Goal: Complete application form

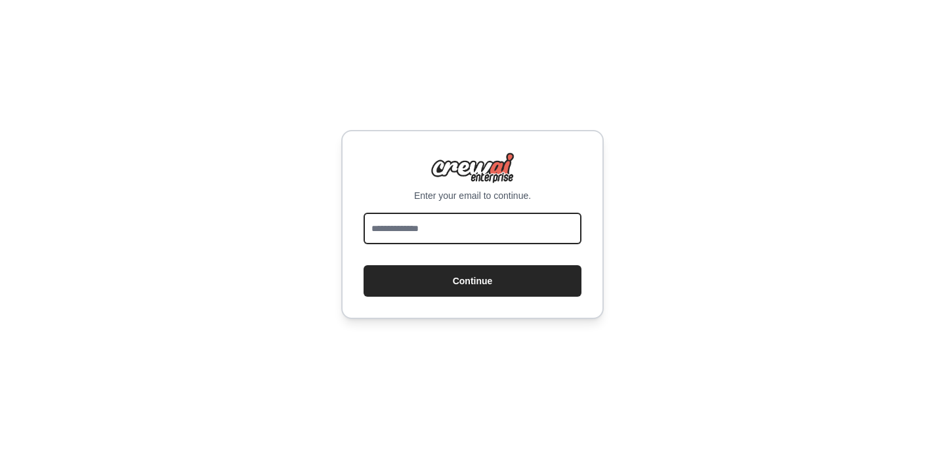
click at [485, 228] on input "email" at bounding box center [472, 228] width 218 height 31
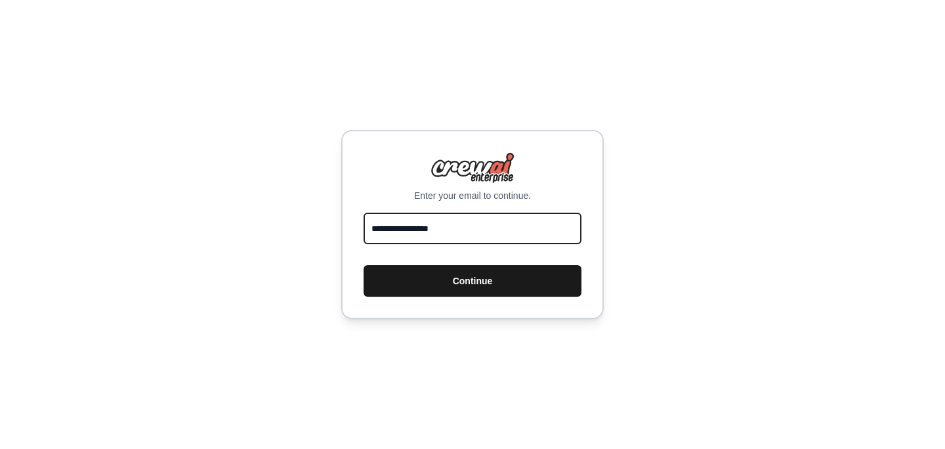
type input "**********"
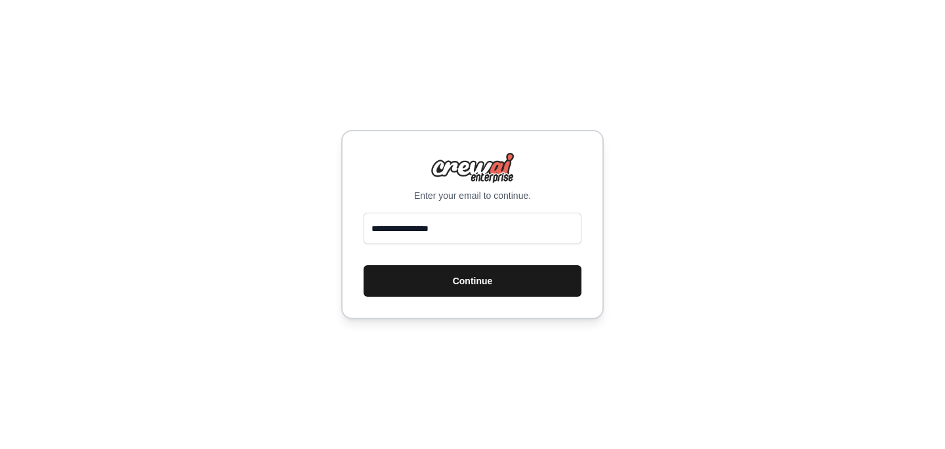
click at [478, 277] on button "Continue" at bounding box center [472, 280] width 218 height 31
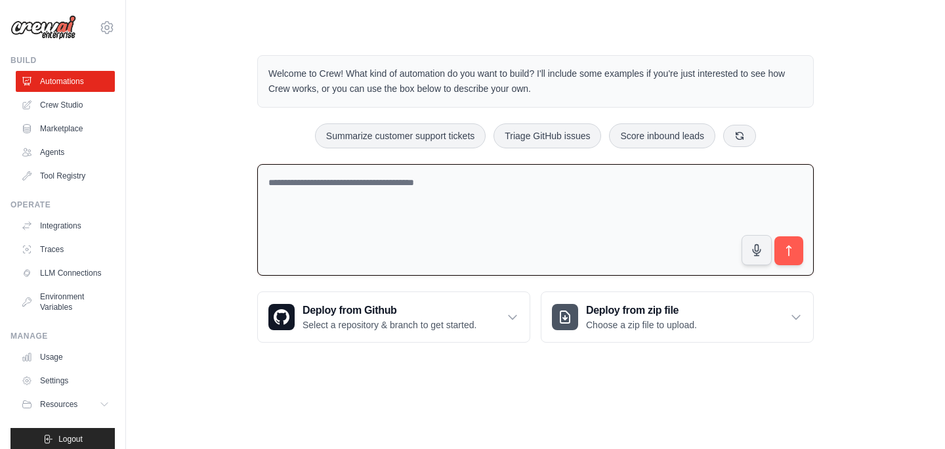
click at [417, 213] on textarea at bounding box center [535, 220] width 556 height 112
type textarea "**********"
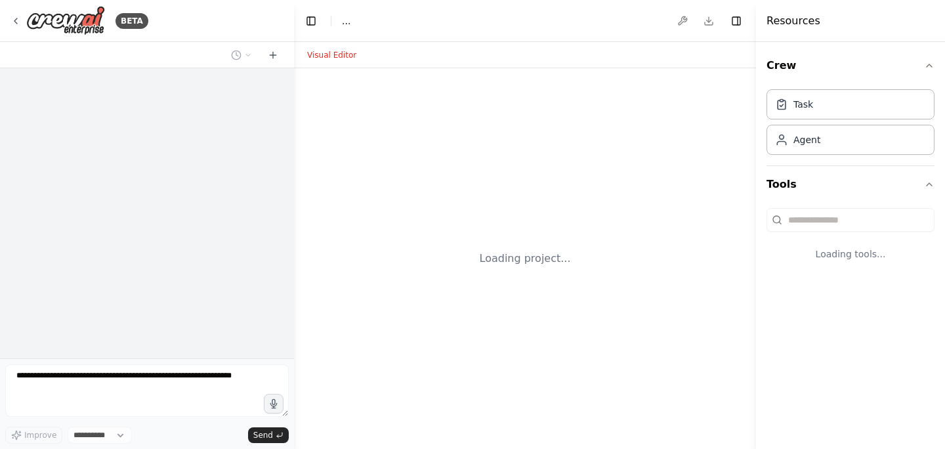
select select "****"
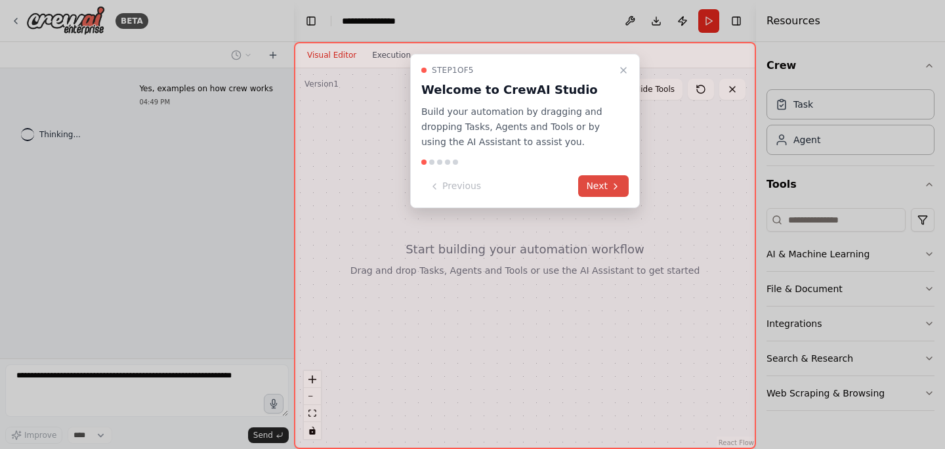
click at [617, 180] on button "Next" at bounding box center [603, 186] width 51 height 22
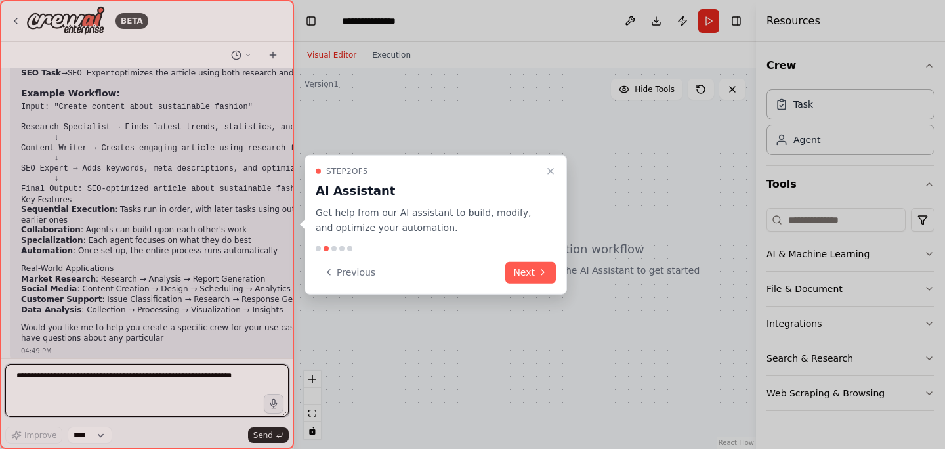
scroll to position [435, 0]
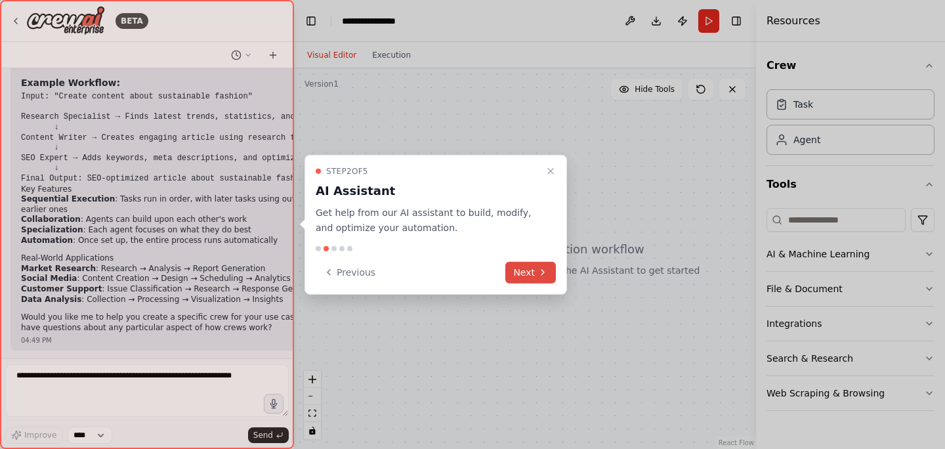
click at [520, 273] on button "Next" at bounding box center [530, 272] width 51 height 22
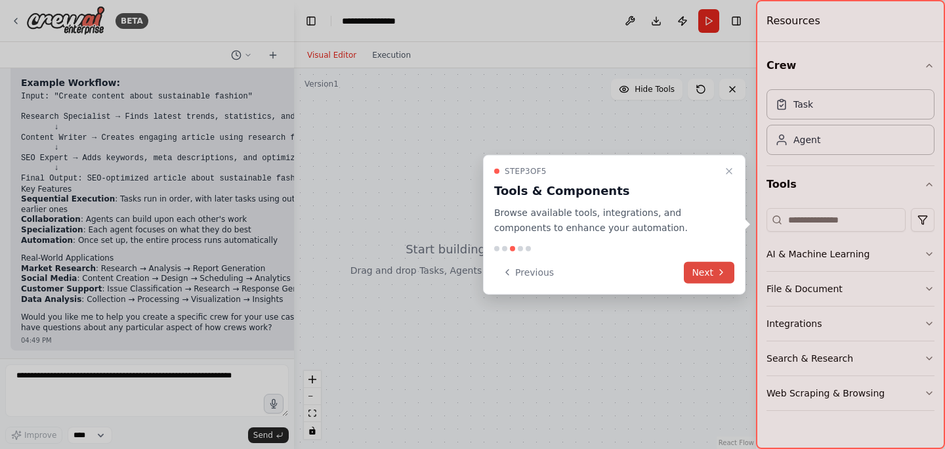
click at [708, 273] on button "Next" at bounding box center [708, 272] width 51 height 22
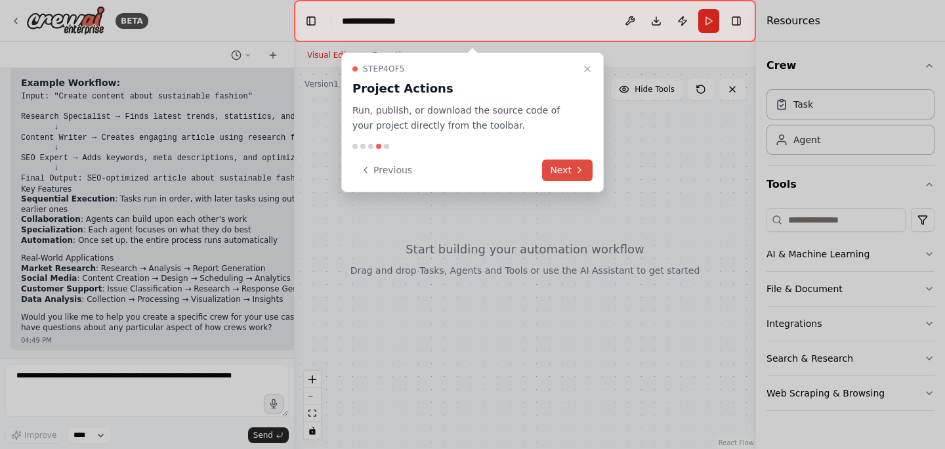
click at [549, 168] on button "Next" at bounding box center [567, 170] width 51 height 22
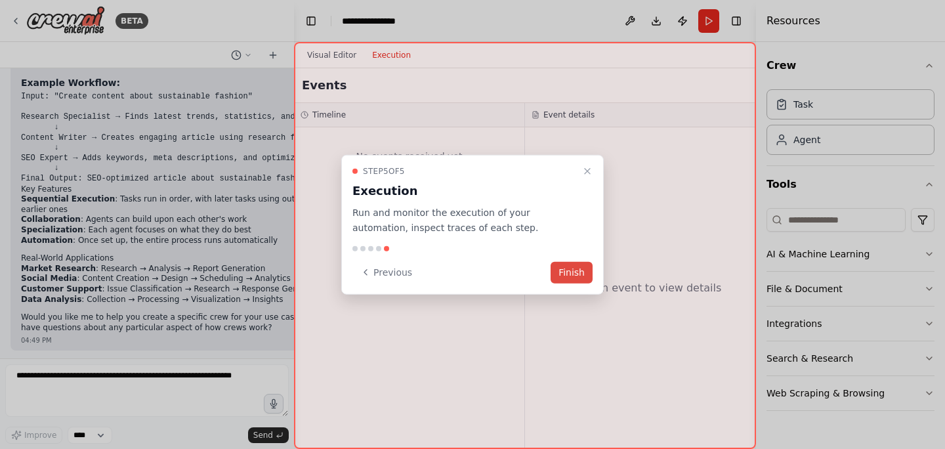
click at [579, 276] on button "Finish" at bounding box center [571, 272] width 42 height 22
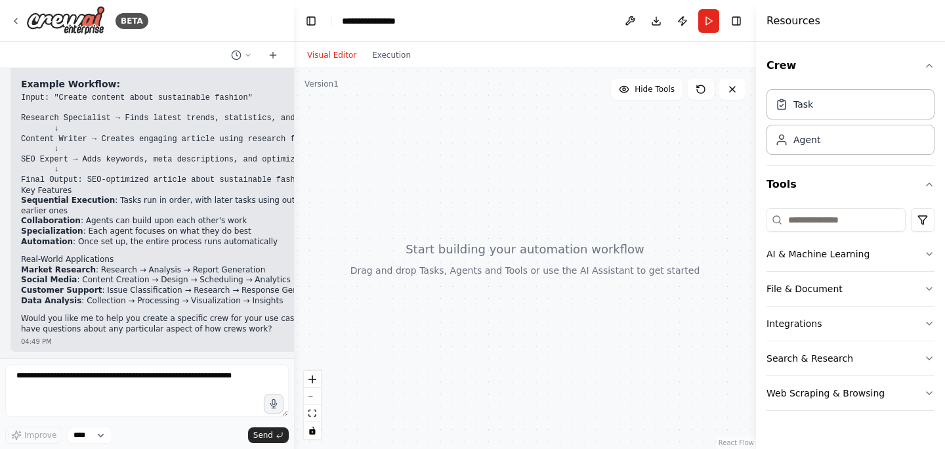
scroll to position [432, 0]
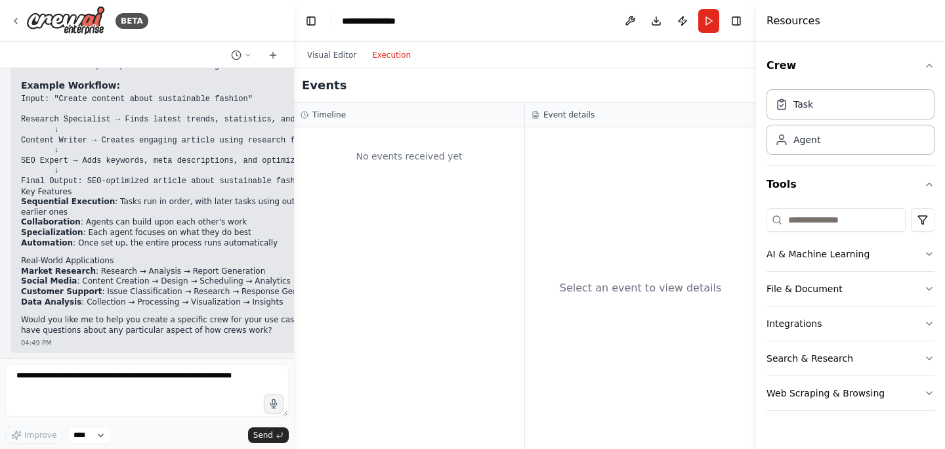
click at [401, 60] on button "Execution" at bounding box center [391, 55] width 54 height 16
click at [327, 49] on button "Visual Editor" at bounding box center [331, 55] width 65 height 16
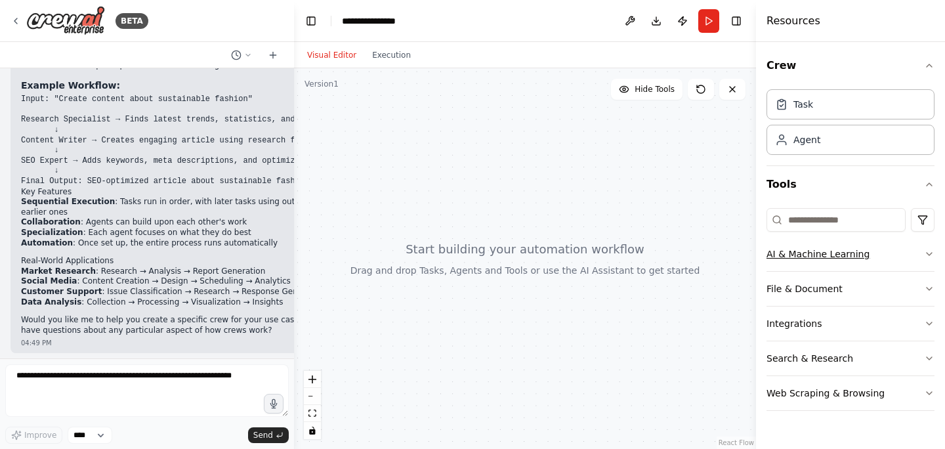
click at [910, 255] on button "AI & Machine Learning" at bounding box center [850, 254] width 168 height 34
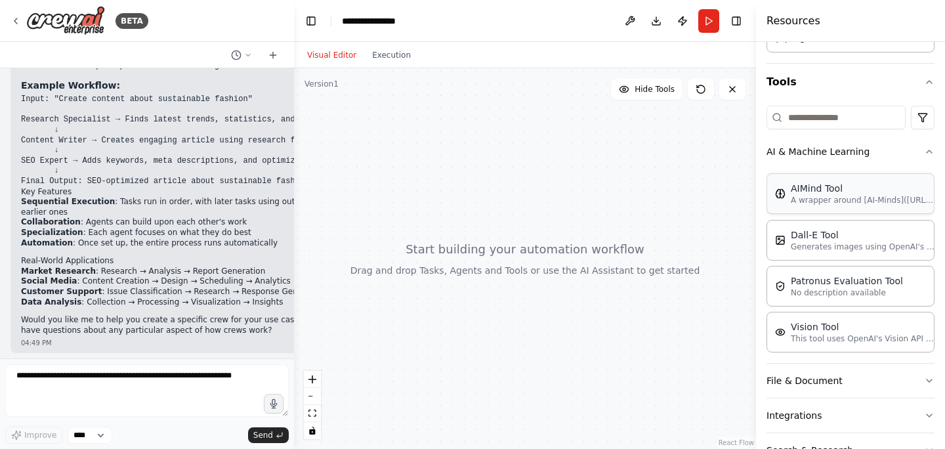
scroll to position [103, 0]
click at [931, 155] on icon "button" at bounding box center [929, 151] width 10 height 10
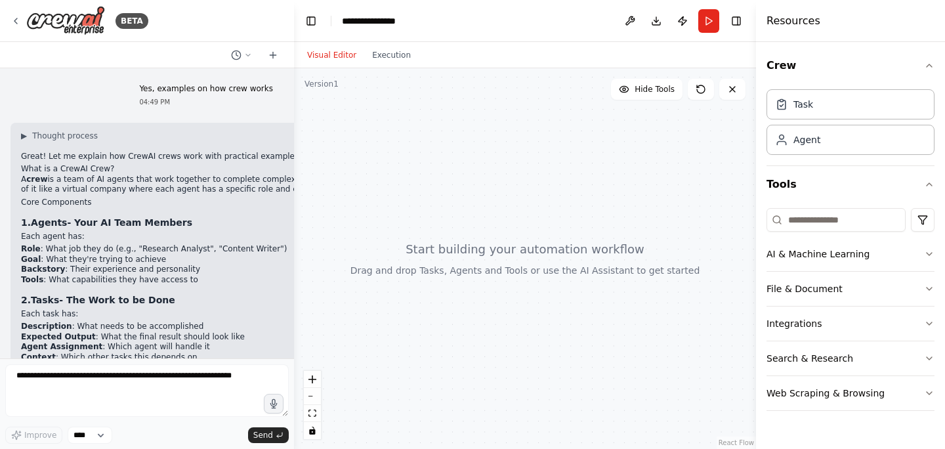
scroll to position [1, 0]
